Goal: Download file/media

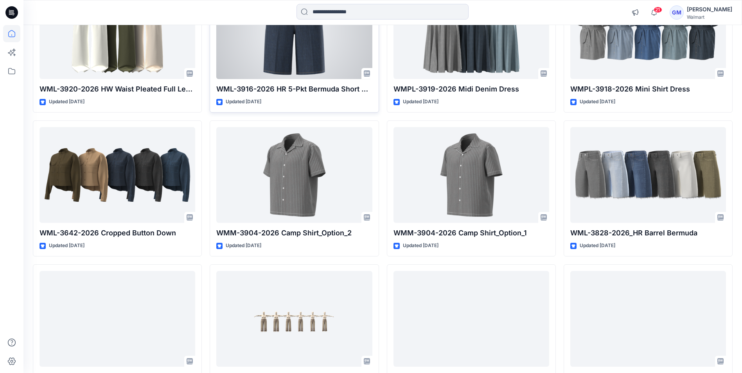
scroll to position [5377, 0]
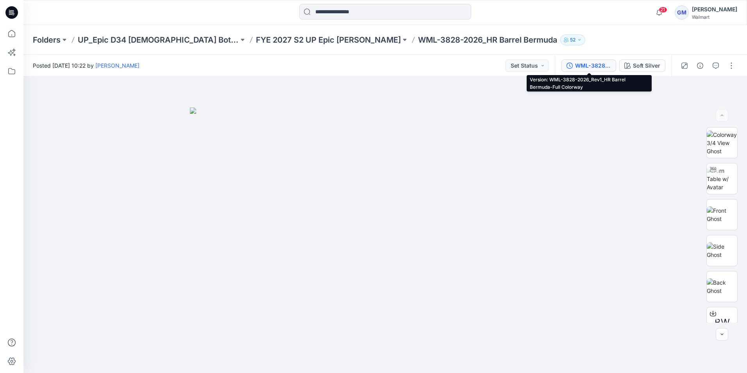
click at [587, 67] on div "WML-3828-2026_Rev1_HR Barrel Bermuda-Full Colorway" at bounding box center [593, 65] width 36 height 9
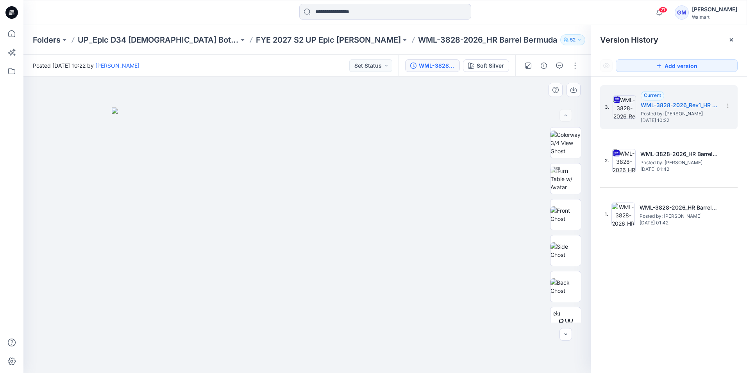
click at [507, 119] on div at bounding box center [307, 225] width 568 height 296
click at [499, 65] on div "Soft Silver" at bounding box center [490, 65] width 27 height 9
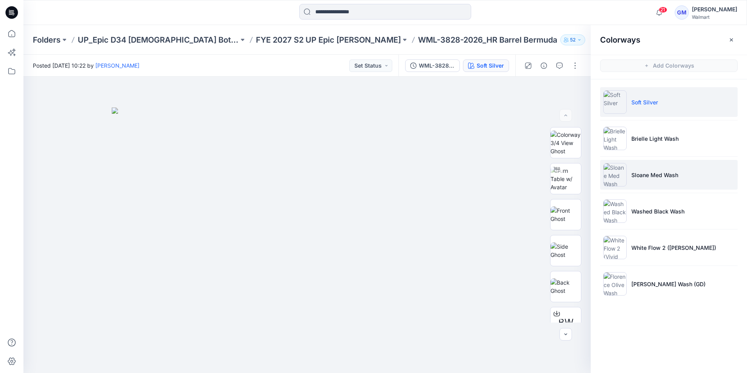
click at [613, 177] on img at bounding box center [615, 174] width 23 height 23
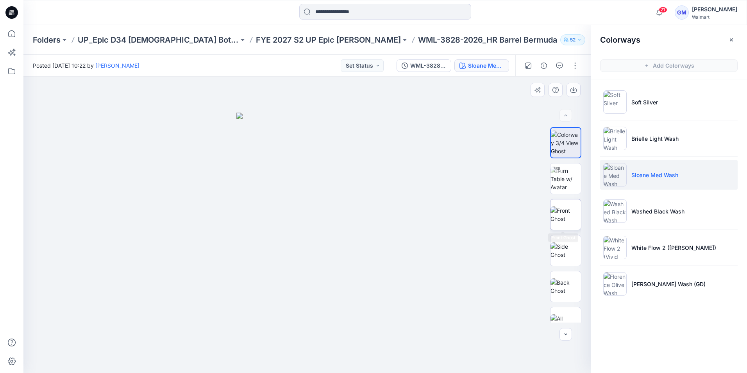
click at [557, 217] on img at bounding box center [566, 214] width 30 height 16
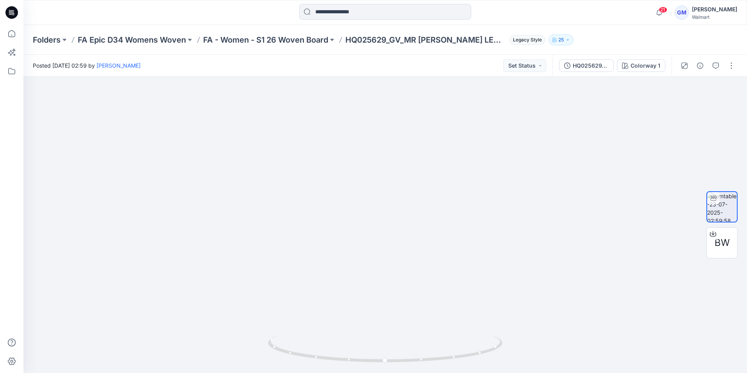
click at [12, 14] on icon at bounding box center [13, 14] width 3 height 0
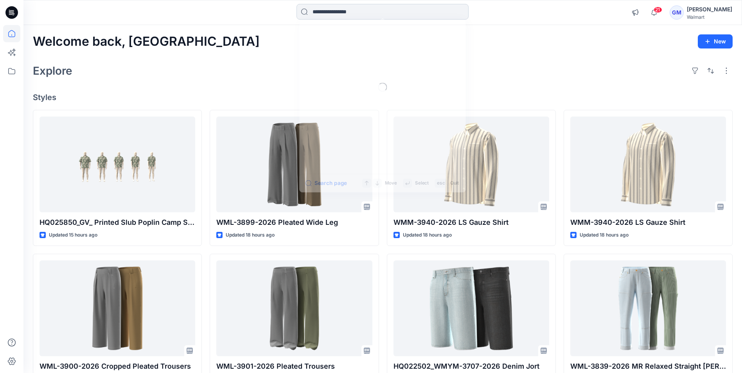
click at [399, 9] on input at bounding box center [382, 12] width 172 height 16
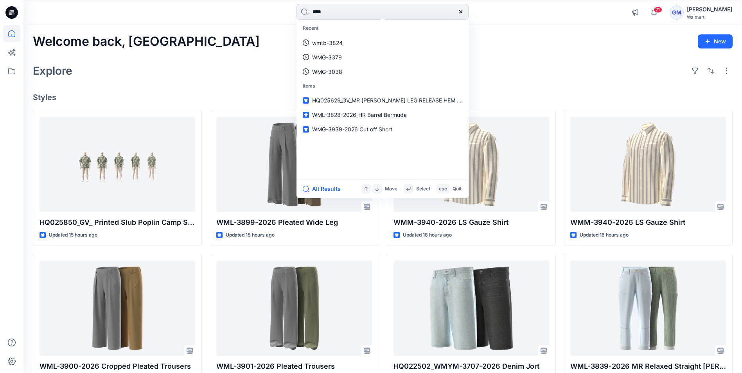
type input "****"
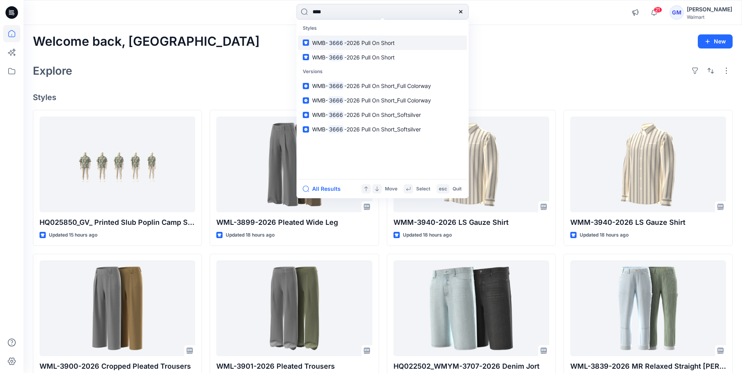
click at [373, 39] on span "-2026 Pull On Short" at bounding box center [369, 42] width 50 height 7
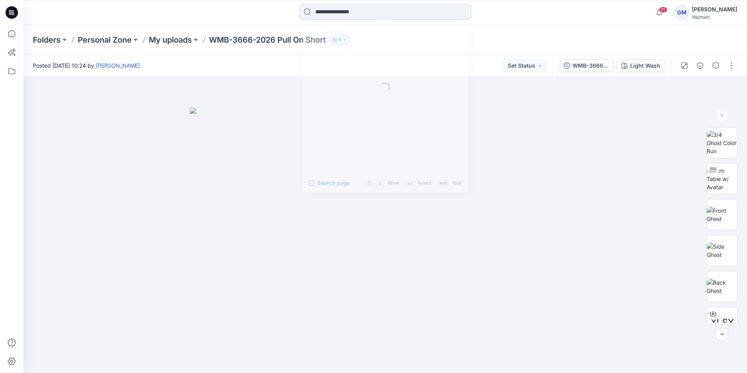
click at [348, 9] on input at bounding box center [385, 12] width 172 height 16
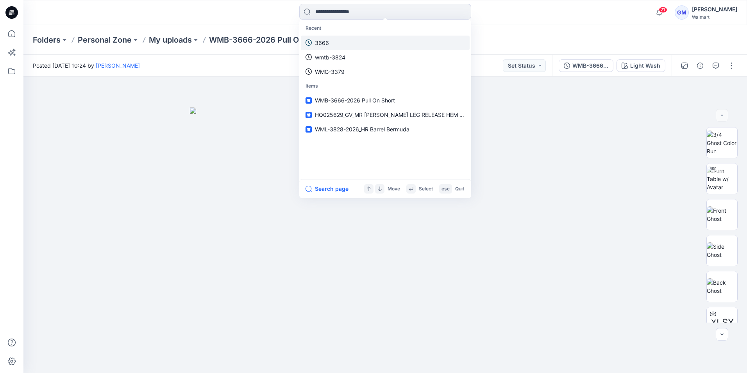
click at [342, 41] on link "3666" at bounding box center [385, 43] width 169 height 14
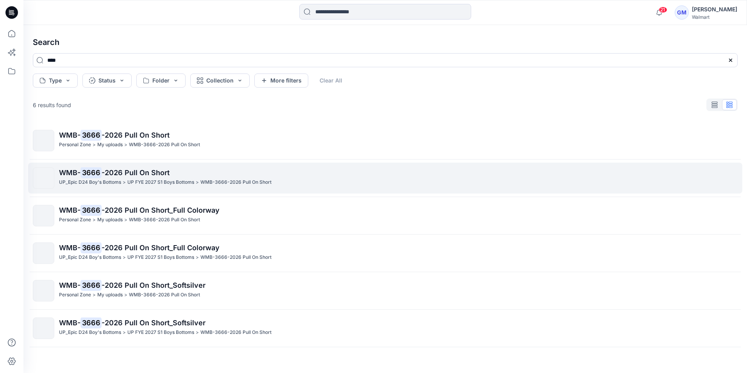
click at [158, 182] on p "UP FYE 2027 S1 Boys Bottoms" at bounding box center [160, 182] width 67 height 8
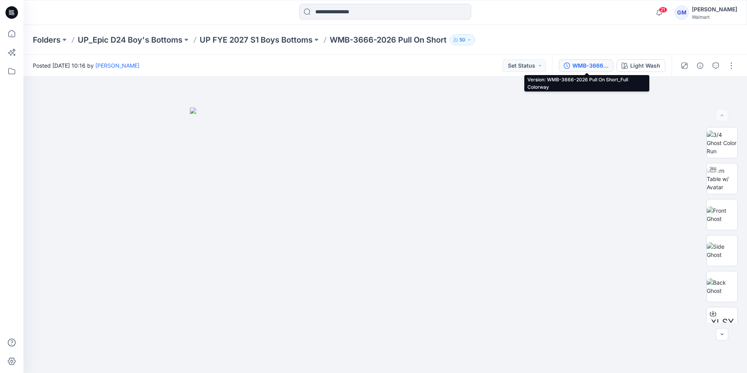
click at [586, 67] on div "WMB-3666-2026 Pull On Short_Full Colorway" at bounding box center [591, 65] width 36 height 9
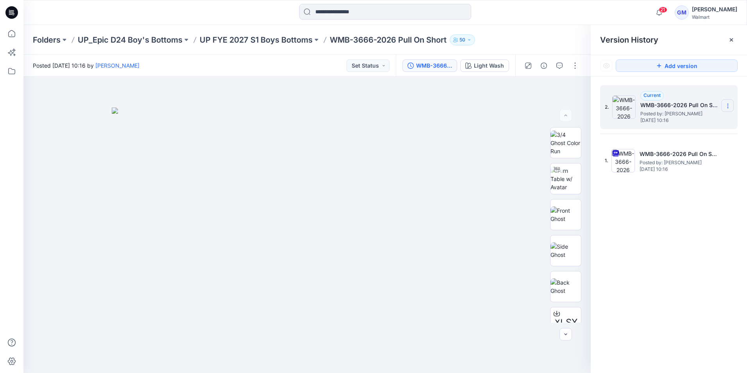
click at [731, 108] on icon at bounding box center [728, 106] width 6 height 6
click at [455, 134] on img at bounding box center [307, 240] width 391 height 265
click at [344, 12] on input at bounding box center [385, 12] width 172 height 16
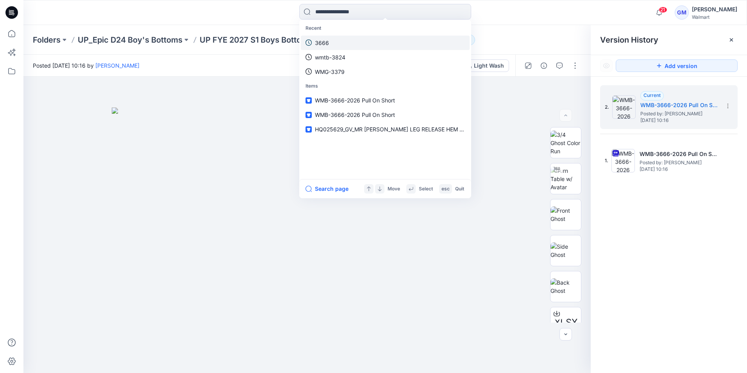
click at [338, 43] on link "3666" at bounding box center [385, 43] width 169 height 14
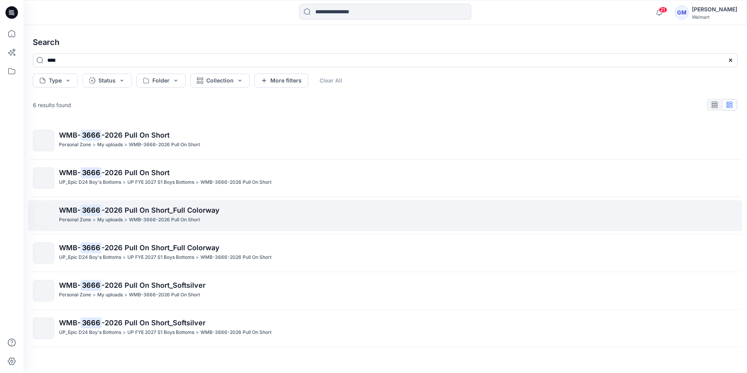
click at [131, 214] on p "WMB- 3666 -2026 Pull On Short_Full Colorway" at bounding box center [398, 210] width 679 height 11
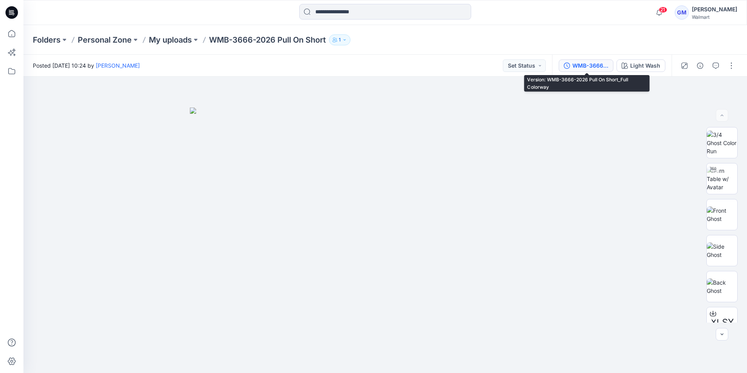
click at [595, 62] on div "WMB-3666-2026 Pull On Short_Full Colorway" at bounding box center [591, 65] width 36 height 9
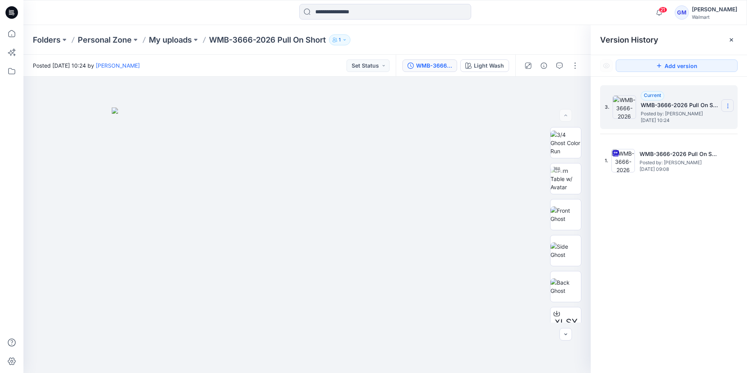
click at [726, 104] on icon at bounding box center [728, 106] width 6 height 6
click at [13, 15] on icon at bounding box center [14, 15] width 2 height 0
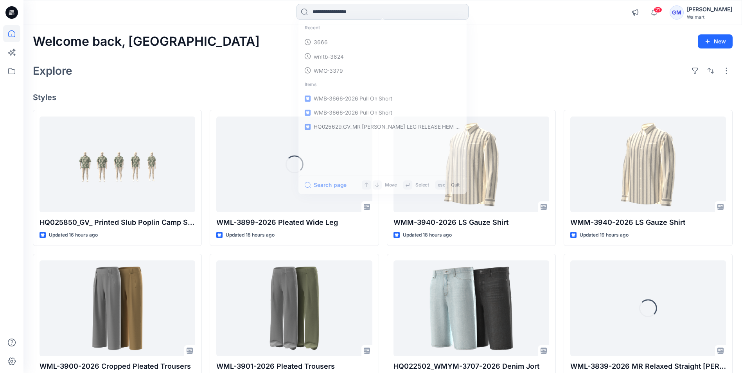
click at [328, 14] on input at bounding box center [382, 12] width 172 height 16
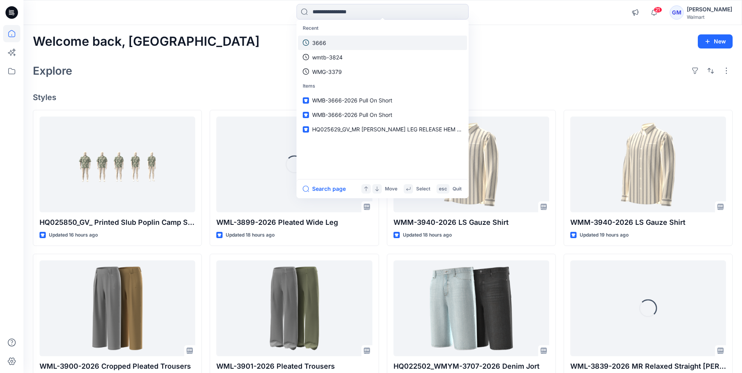
click at [313, 46] on p "3666" at bounding box center [319, 43] width 14 height 8
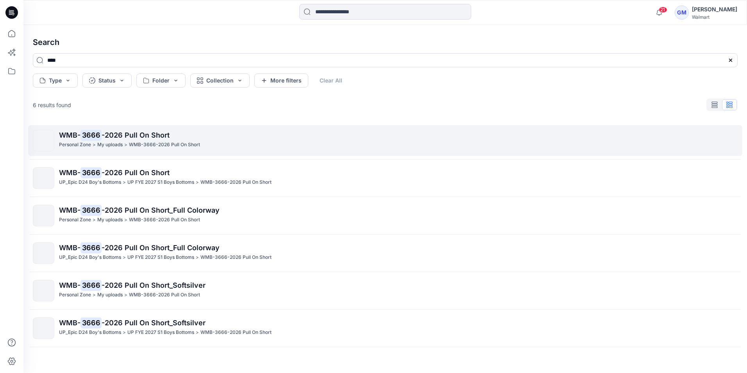
click at [102, 145] on p "My uploads" at bounding box center [109, 145] width 25 height 8
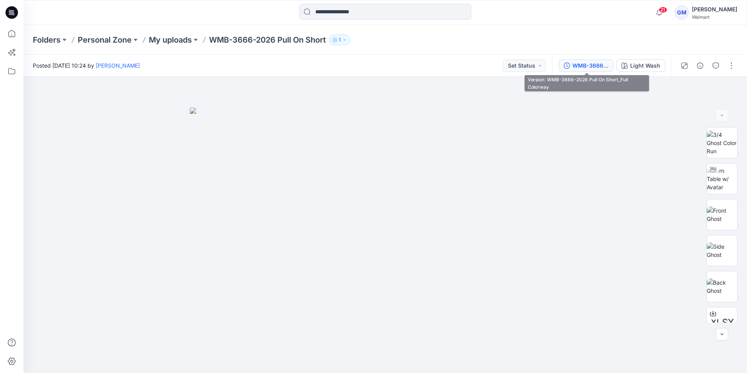
click at [588, 66] on div "WMB-3666-2026 Pull On Short_Full Colorway" at bounding box center [591, 65] width 36 height 9
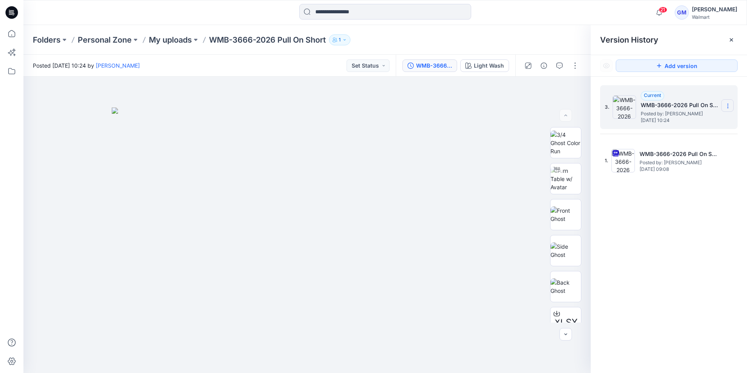
click at [729, 104] on icon at bounding box center [728, 106] width 6 height 6
click at [490, 107] on div at bounding box center [307, 225] width 568 height 296
click at [324, 14] on input at bounding box center [385, 12] width 172 height 16
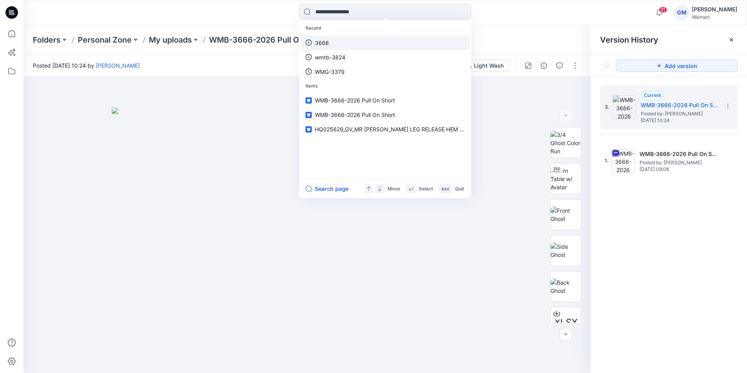
click at [327, 41] on p "3666" at bounding box center [322, 43] width 14 height 8
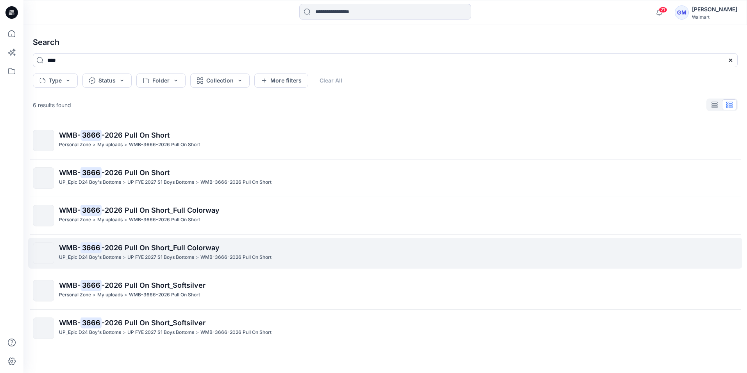
click at [135, 258] on p "UP FYE 2027 S1 Boys Bottoms" at bounding box center [160, 257] width 67 height 8
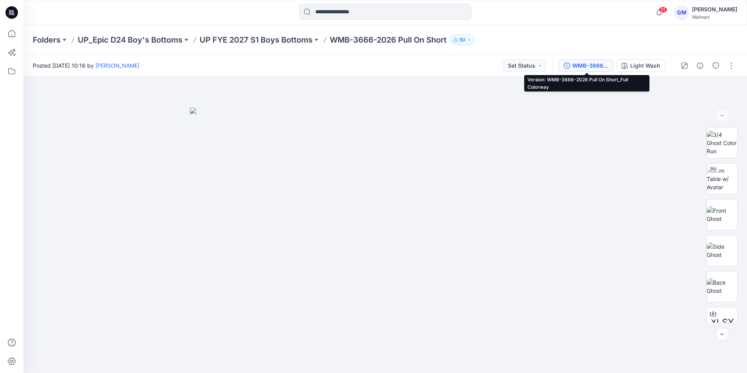
click at [593, 66] on div "WMB-3666-2026 Pull On Short_Full Colorway" at bounding box center [591, 65] width 36 height 9
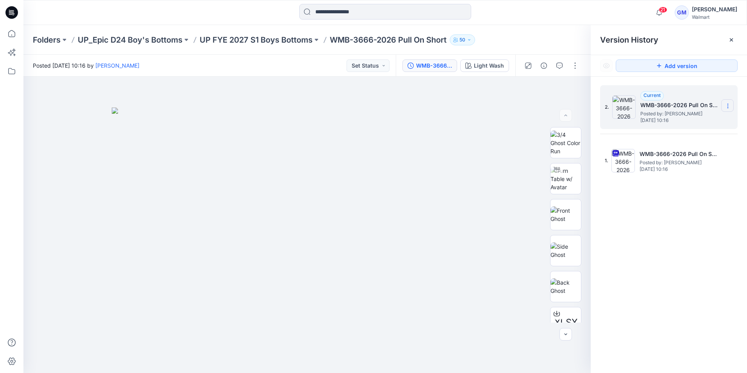
click at [728, 104] on icon at bounding box center [728, 106] width 6 height 6
click at [461, 121] on img at bounding box center [307, 240] width 391 height 265
click at [335, 10] on input at bounding box center [385, 12] width 172 height 16
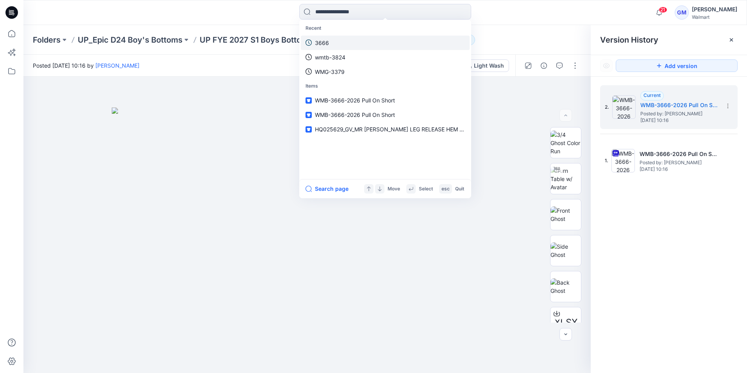
click at [335, 39] on link "3666" at bounding box center [385, 43] width 169 height 14
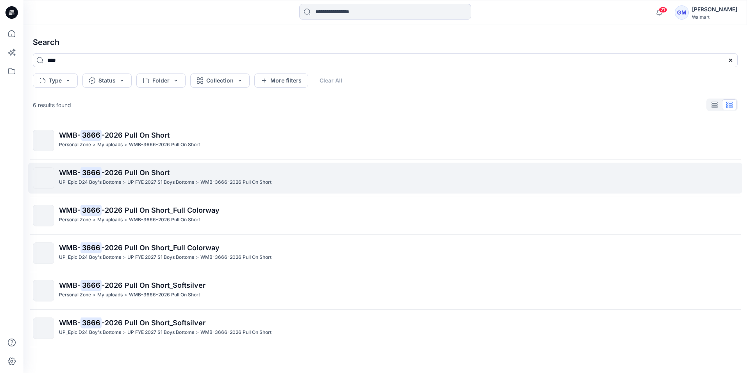
click at [141, 177] on p "WMB- 3666 -2026 Pull On Short" at bounding box center [398, 172] width 679 height 11
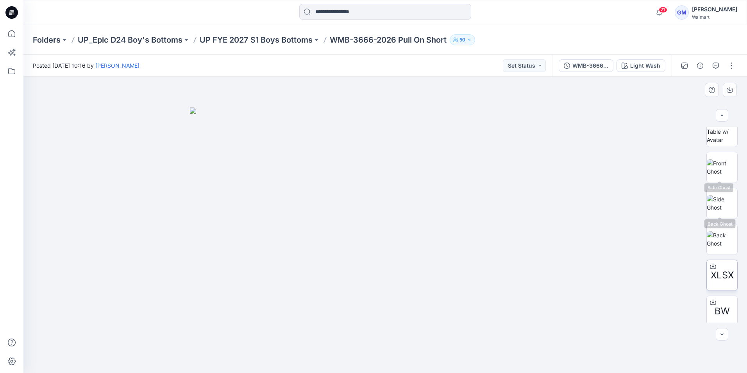
scroll to position [88, 0]
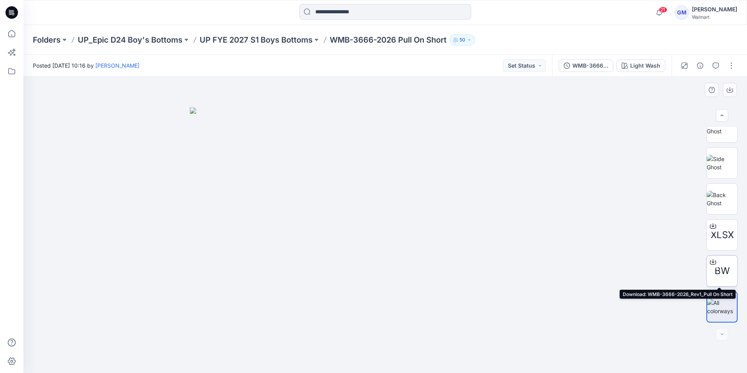
click at [712, 262] on icon at bounding box center [713, 261] width 3 height 4
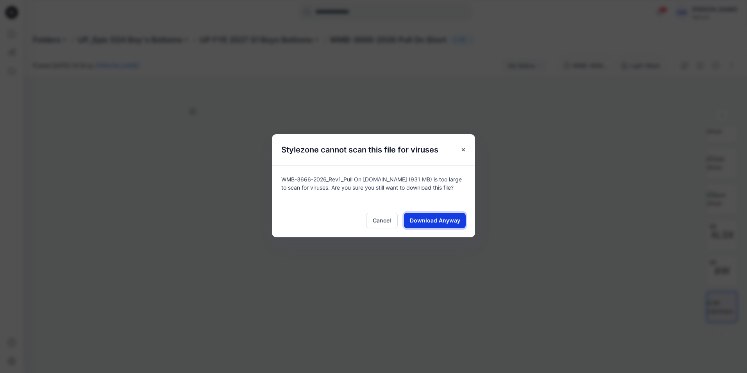
click at [437, 215] on button "Download Anyway" at bounding box center [435, 221] width 62 height 16
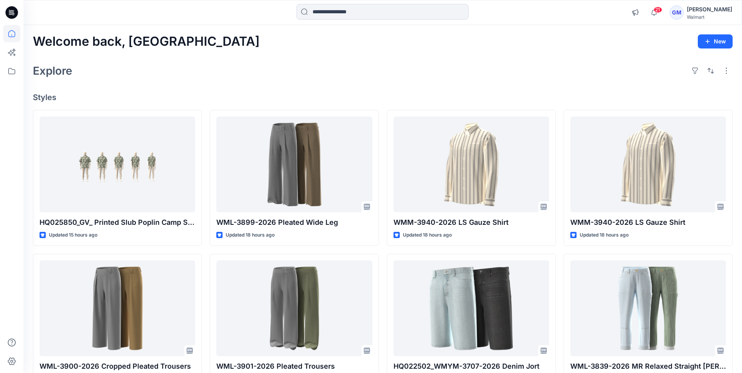
scroll to position [5377, 0]
